Goal: Download file/media

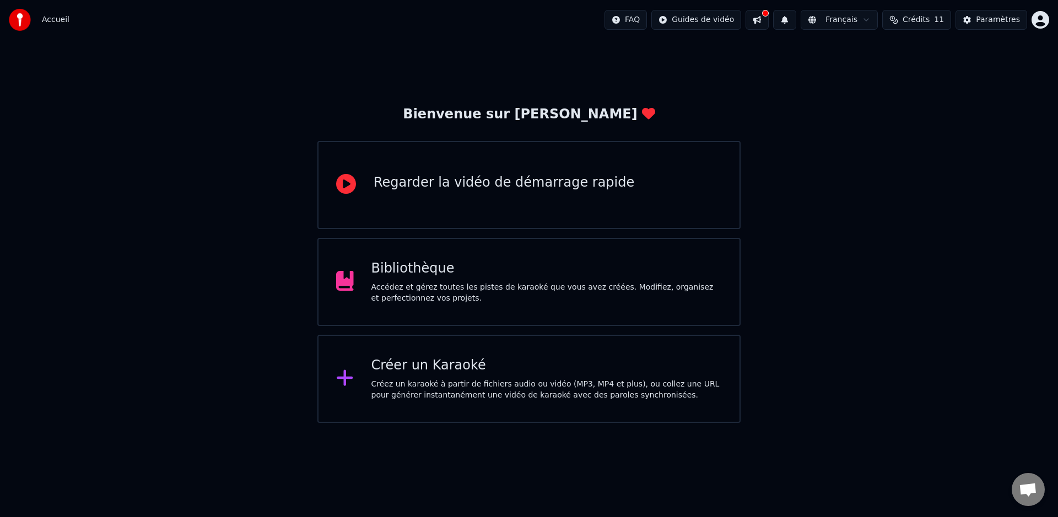
click at [451, 311] on div "Bibliothèque Accédez et gérez toutes les pistes de karaoké que vous avez créées…" at bounding box center [528, 282] width 423 height 88
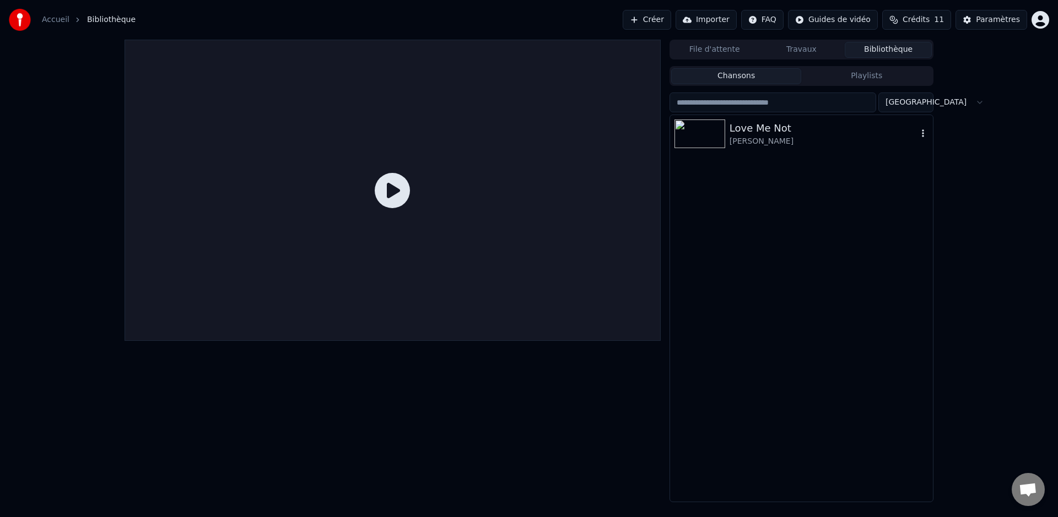
click at [770, 131] on div "Love Me Not" at bounding box center [823, 128] width 188 height 15
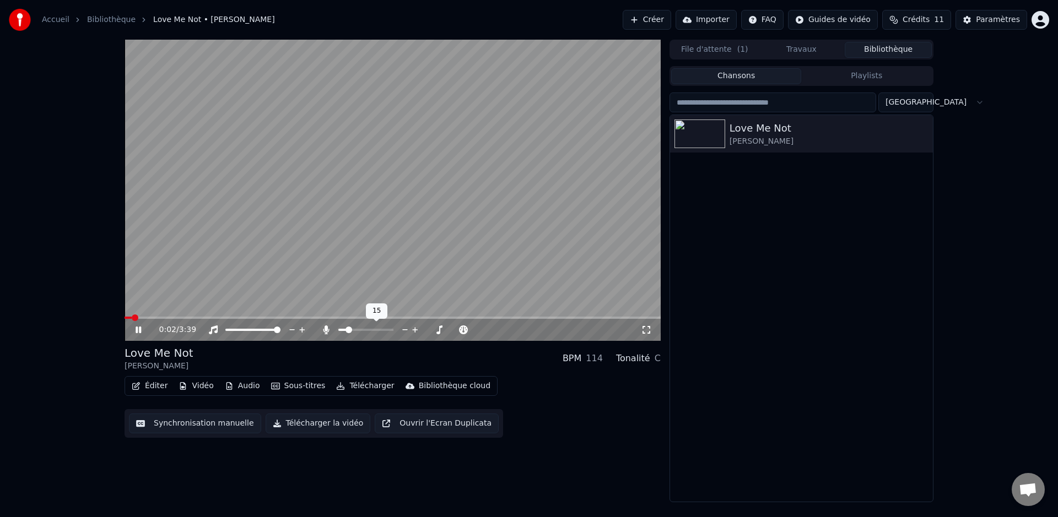
click at [346, 332] on span at bounding box center [348, 330] width 7 height 7
click at [181, 319] on div "0:03 / 3:39" at bounding box center [392, 330] width 536 height 22
click at [186, 318] on span at bounding box center [392, 318] width 536 height 2
click at [338, 331] on span at bounding box center [341, 330] width 7 height 7
click at [393, 330] on span at bounding box center [390, 330] width 7 height 7
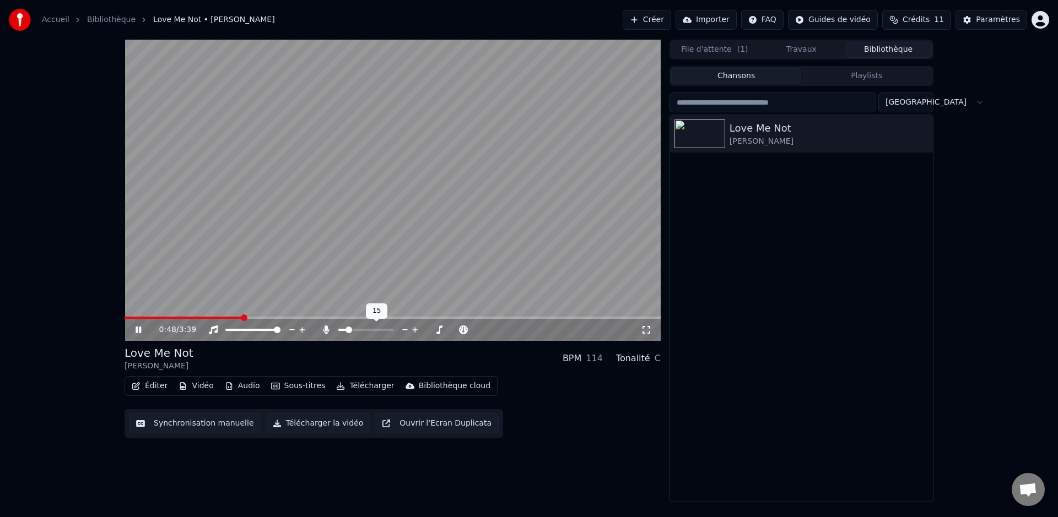
click at [346, 331] on span at bounding box center [342, 330] width 8 height 2
click at [349, 332] on span at bounding box center [351, 330] width 7 height 7
click at [145, 317] on span at bounding box center [193, 318] width 138 height 2
click at [175, 316] on video at bounding box center [392, 190] width 536 height 301
click at [175, 318] on span at bounding box center [392, 318] width 536 height 2
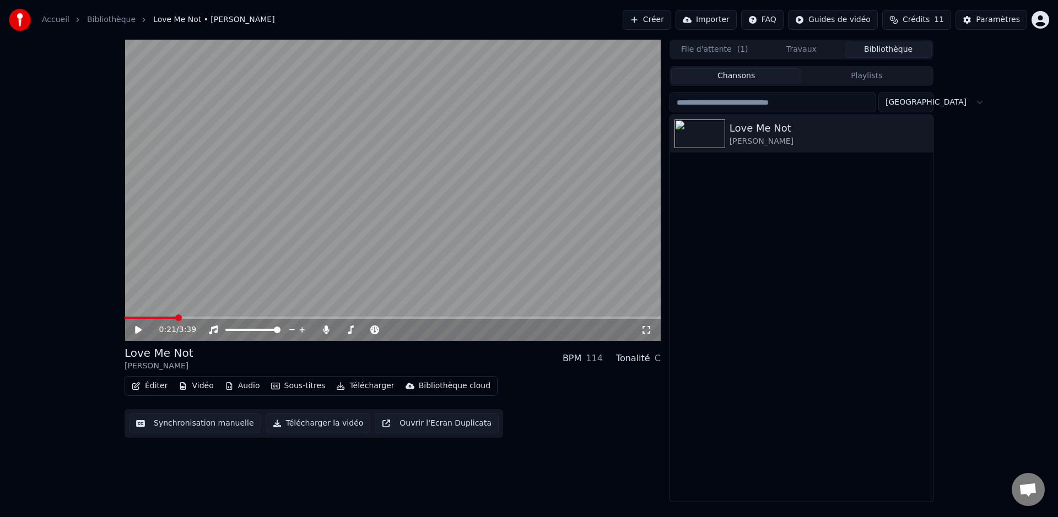
click at [136, 333] on icon at bounding box center [138, 330] width 7 height 8
click at [343, 330] on span at bounding box center [346, 330] width 7 height 7
click at [411, 331] on icon at bounding box center [415, 329] width 10 height 11
click at [412, 331] on icon at bounding box center [415, 329] width 10 height 11
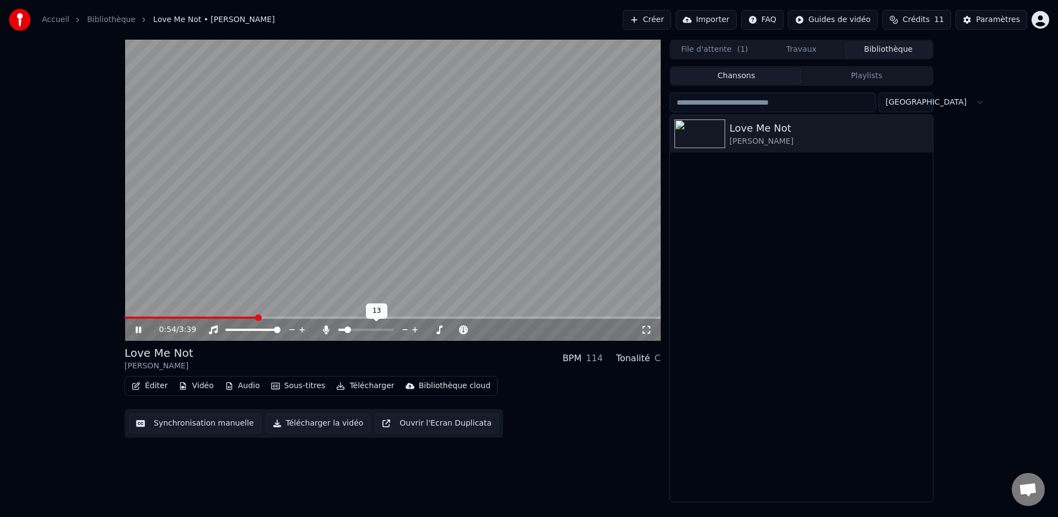
click at [412, 331] on icon at bounding box center [415, 329] width 10 height 11
click at [413, 331] on icon at bounding box center [415, 329] width 10 height 11
click at [407, 331] on icon at bounding box center [405, 329] width 10 height 11
click at [153, 317] on span at bounding box center [138, 318] width 29 height 2
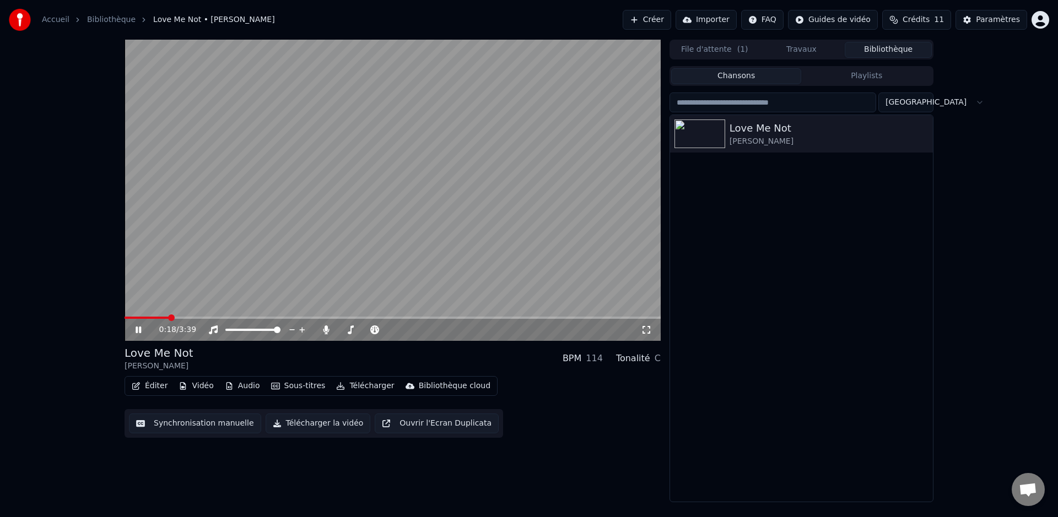
click at [168, 318] on span at bounding box center [392, 318] width 536 height 2
click at [139, 332] on icon at bounding box center [139, 330] width 6 height 7
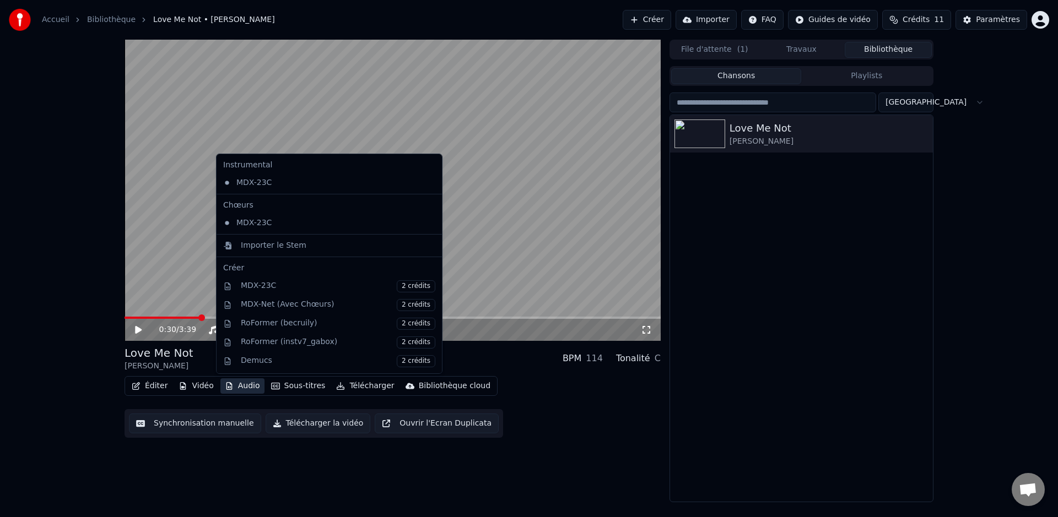
click at [240, 388] on button "Audio" at bounding box center [242, 385] width 44 height 15
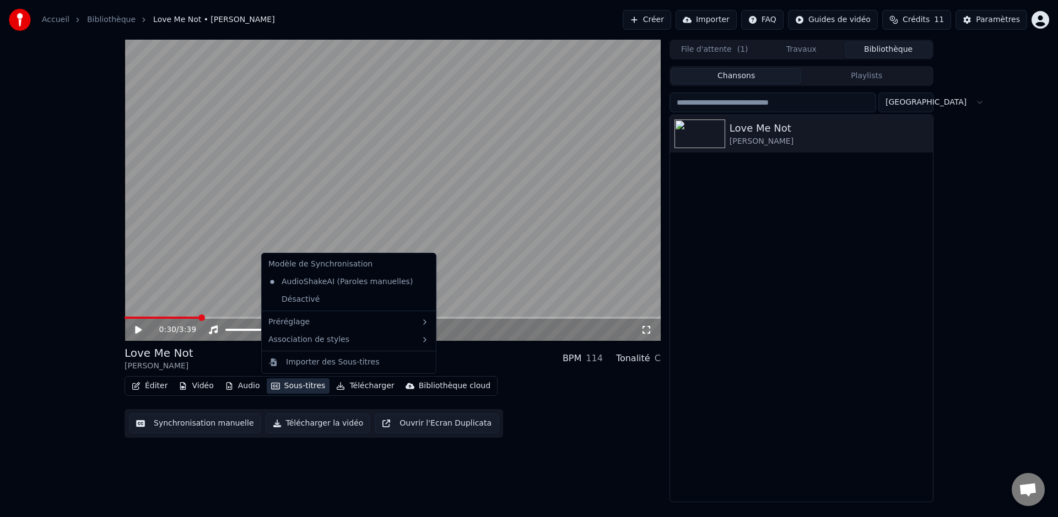
click at [308, 440] on div "0:30 / 3:39 Love Me Not [PERSON_NAME] BPM 114 Tonalité C Éditer Vidéo Audio Sou…" at bounding box center [392, 271] width 536 height 463
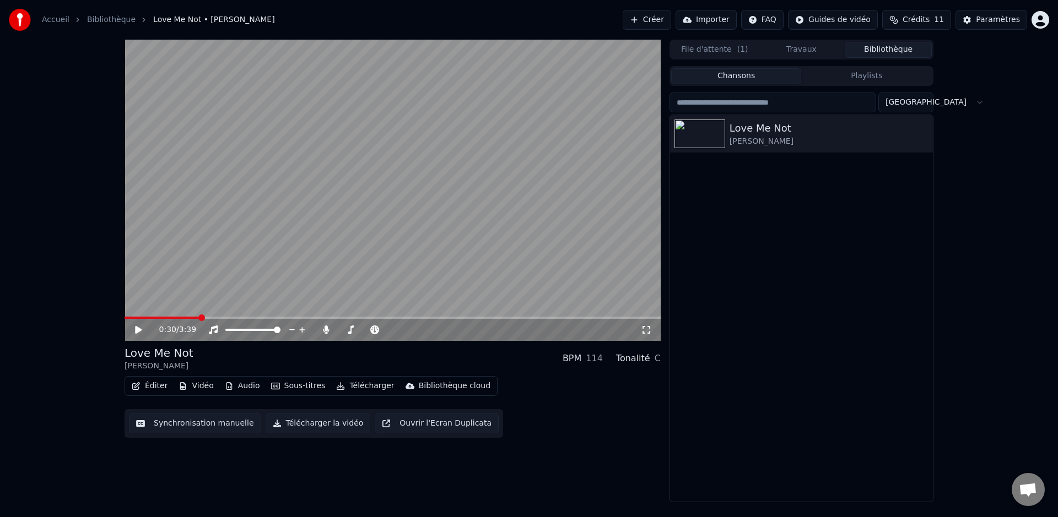
click at [307, 422] on button "Télécharger la vidéo" at bounding box center [318, 424] width 105 height 20
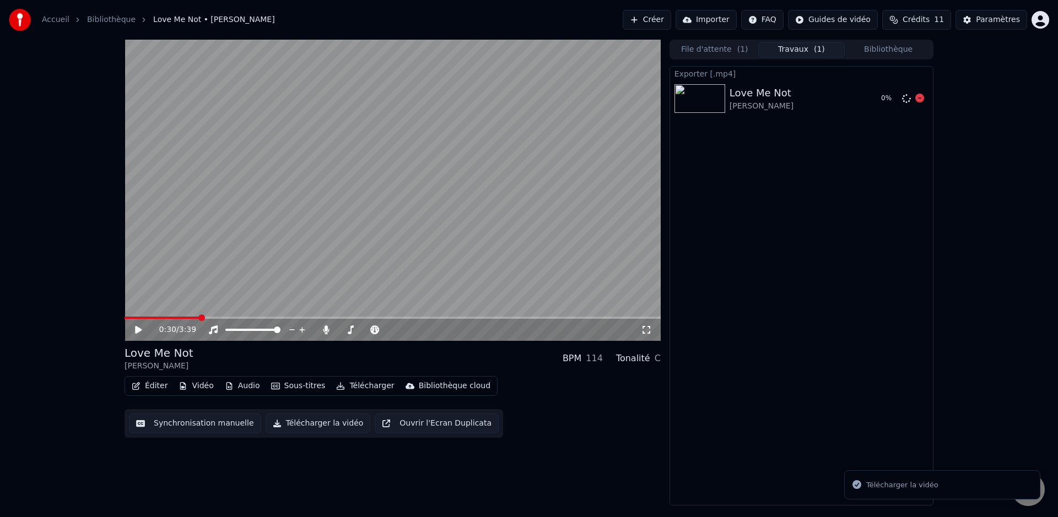
click at [898, 103] on div "0 %" at bounding box center [893, 98] width 34 height 13
click at [917, 100] on icon at bounding box center [919, 98] width 9 height 9
click at [338, 454] on div "0:30 / 3:39 Love Me Not [PERSON_NAME] BPM 114 Tonalité C Éditer Vidéo Audio Sou…" at bounding box center [392, 273] width 536 height 466
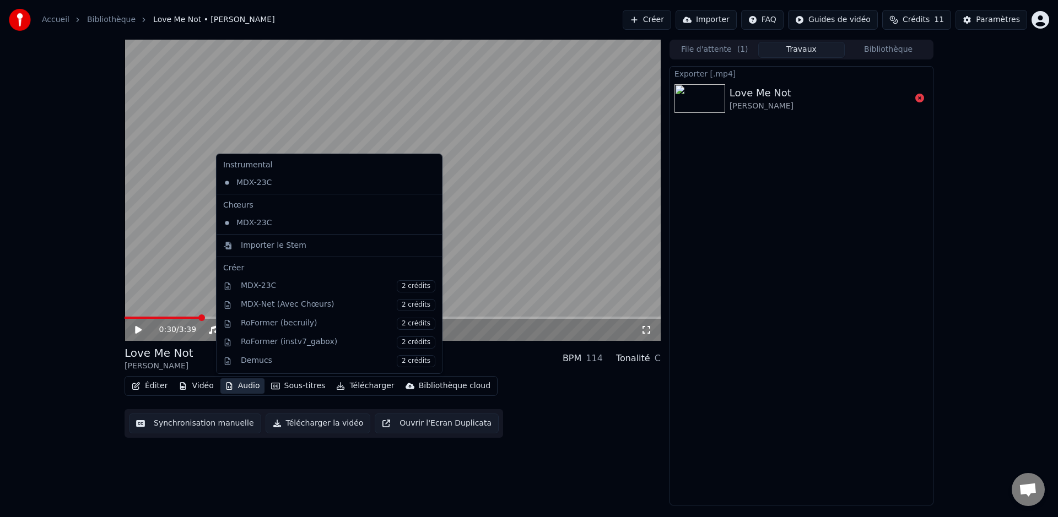
click at [238, 386] on button "Audio" at bounding box center [242, 385] width 44 height 15
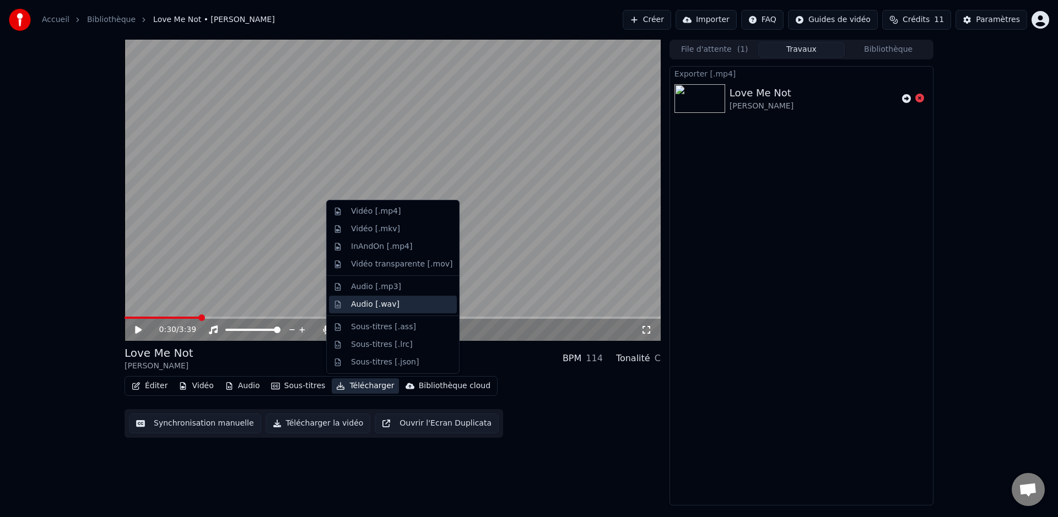
click at [416, 300] on div "Audio [.wav]" at bounding box center [401, 304] width 101 height 11
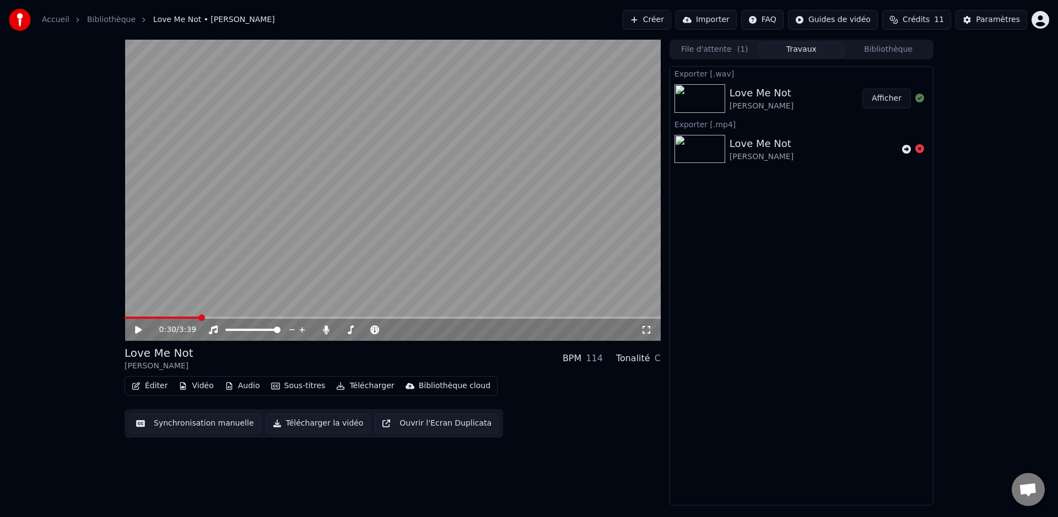
click at [877, 101] on button "Afficher" at bounding box center [886, 99] width 48 height 20
